Goal: Find specific fact

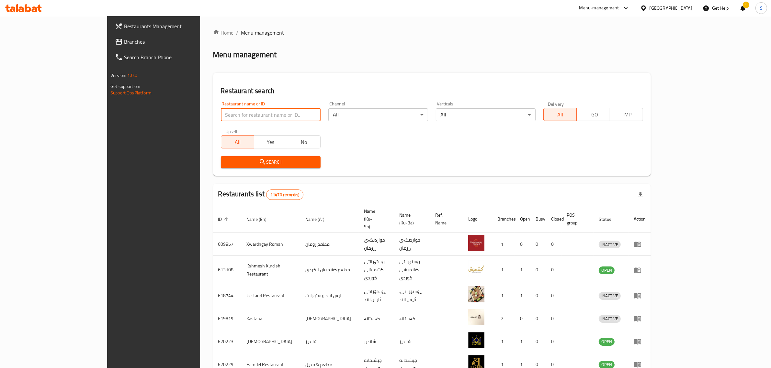
click at [226, 116] on input "search" at bounding box center [271, 114] width 100 height 13
type input "v"
click button "Search" at bounding box center [271, 162] width 100 height 12
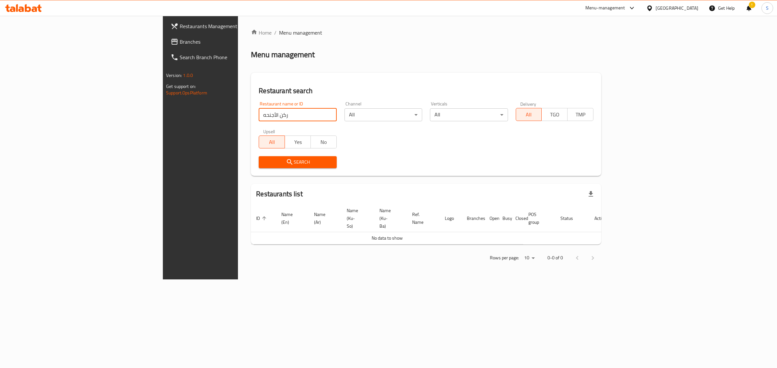
click button "Search" at bounding box center [298, 162] width 78 height 12
type input "ركن الأجنحة"
click button "Search" at bounding box center [298, 162] width 78 height 12
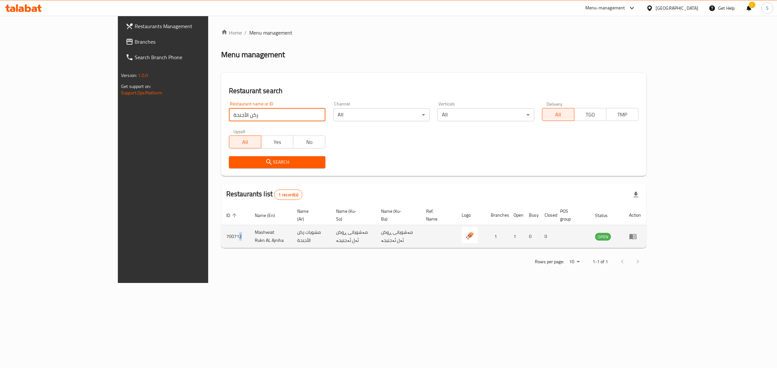
click at [221, 230] on td "700712" at bounding box center [235, 236] width 28 height 23
click at [221, 228] on td "700712" at bounding box center [235, 236] width 28 height 23
copy td "700712"
